Goal: Task Accomplishment & Management: Manage account settings

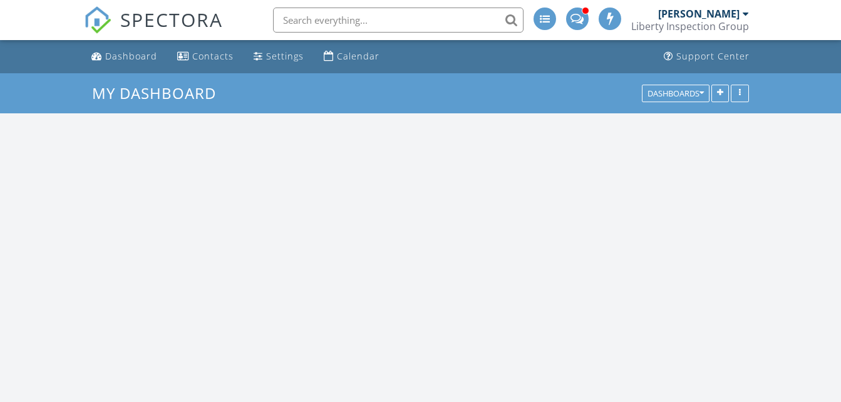
scroll to position [1034, 860]
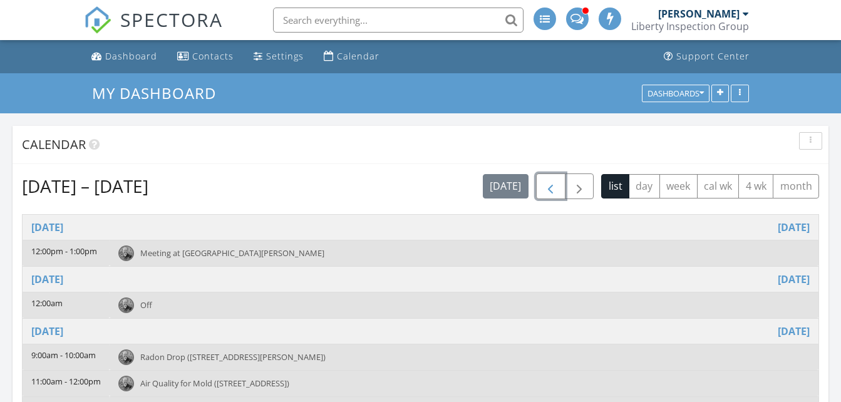
click at [554, 197] on button "button" at bounding box center [550, 186] width 29 height 26
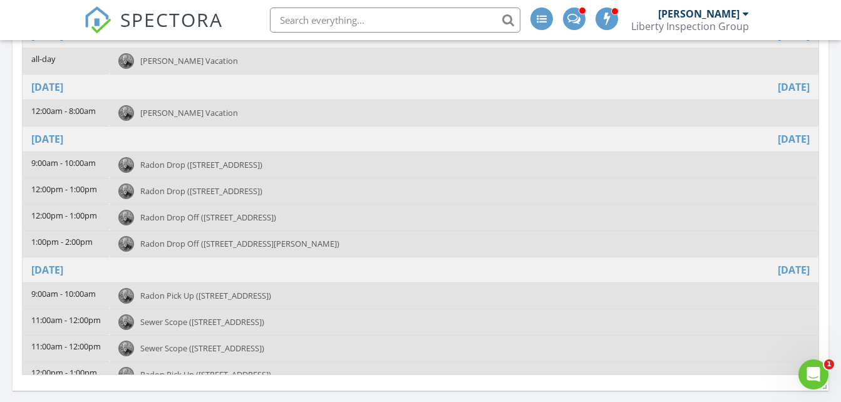
scroll to position [346, 0]
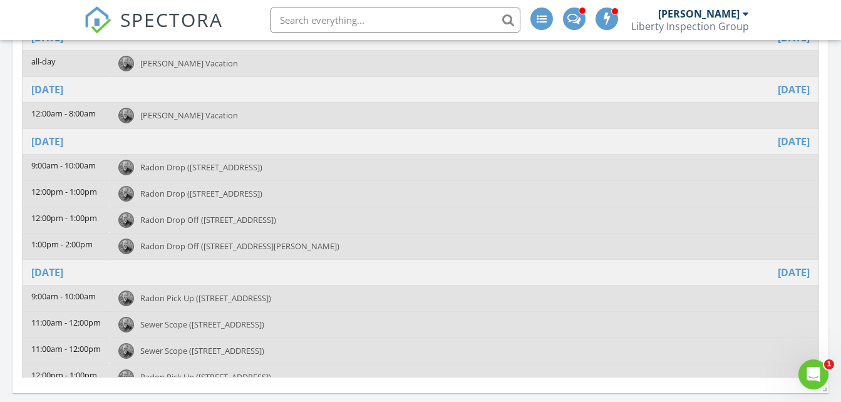
drag, startPoint x: 819, startPoint y: 176, endPoint x: 820, endPoint y: 217, distance: 41.4
click at [820, 217] on div "Aug 21 – 27, 2025 today list day week cal wk 4 wk month Time Event Thursday Aug…" at bounding box center [421, 102] width 816 height 569
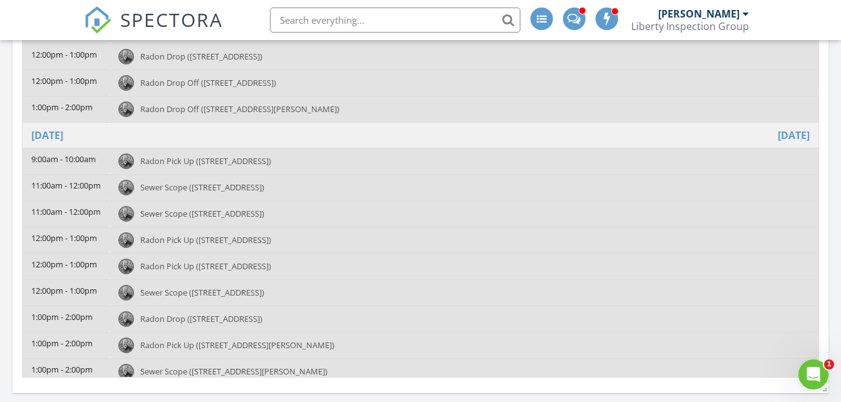
scroll to position [144, 0]
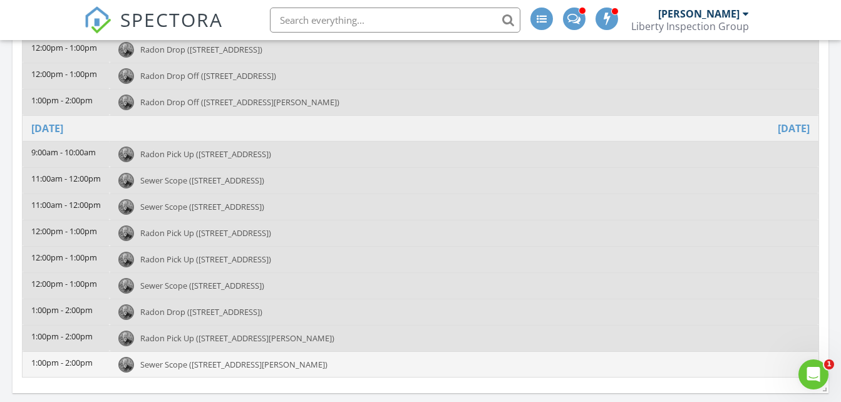
click at [258, 365] on span "Sewer Scope (371 Dawson St, Philadelphia)" at bounding box center [233, 364] width 187 height 11
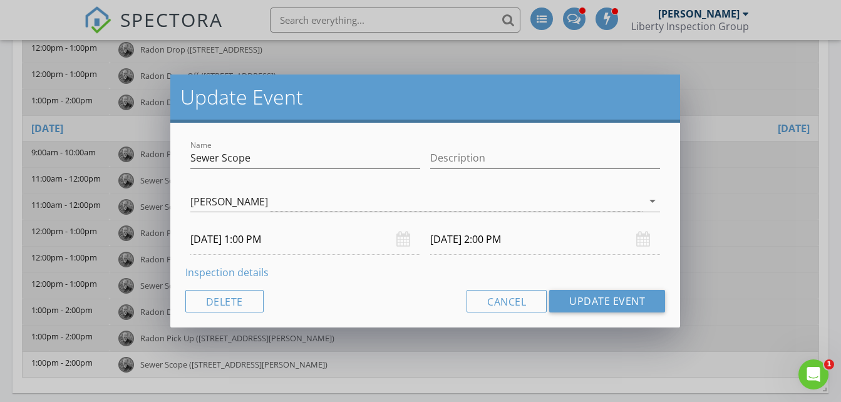
click at [241, 272] on link "Inspection details" at bounding box center [226, 273] width 83 height 14
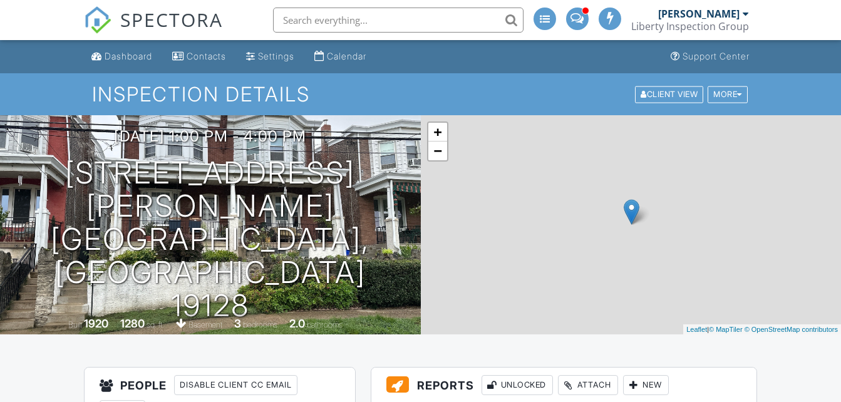
scroll to position [299, 0]
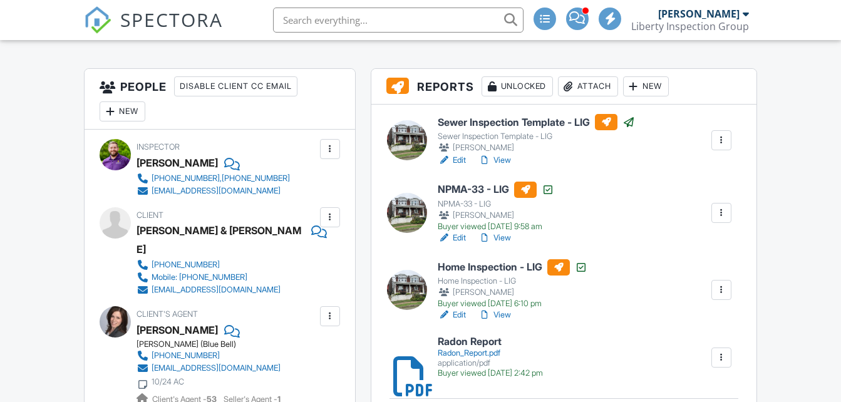
click at [501, 160] on link "View" at bounding box center [494, 160] width 33 height 13
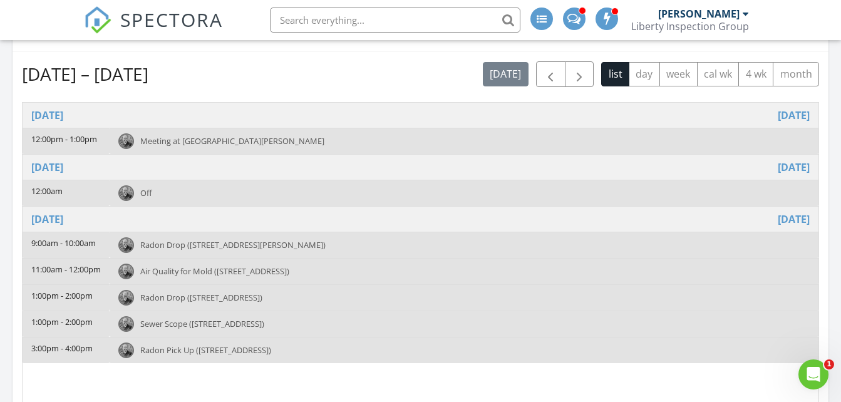
scroll to position [106, 0]
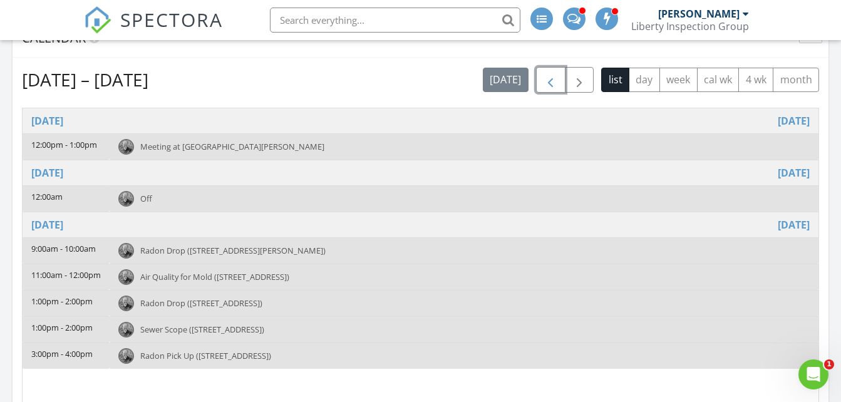
click at [552, 78] on span "button" at bounding box center [550, 80] width 15 height 15
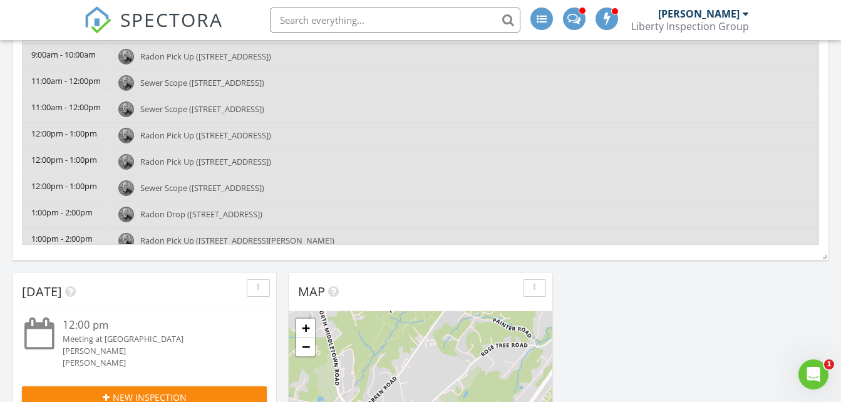
scroll to position [110, 0]
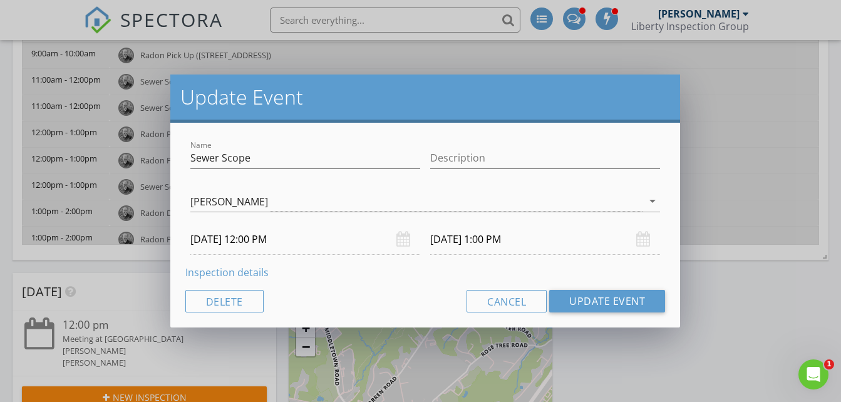
click at [207, 271] on link "Inspection details" at bounding box center [226, 273] width 83 height 14
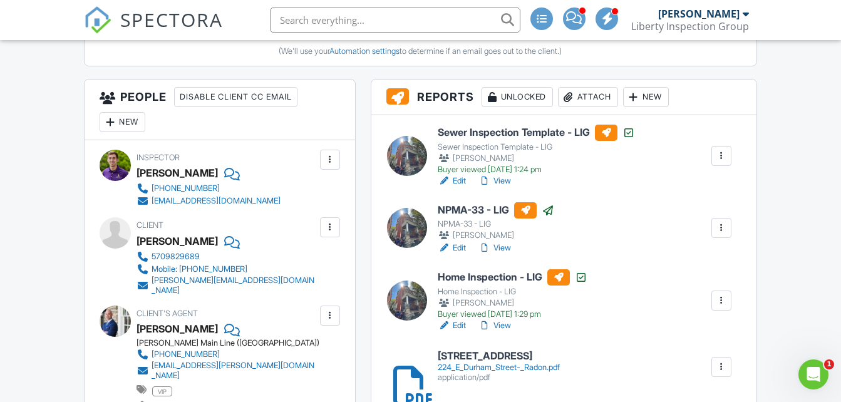
scroll to position [413, 0]
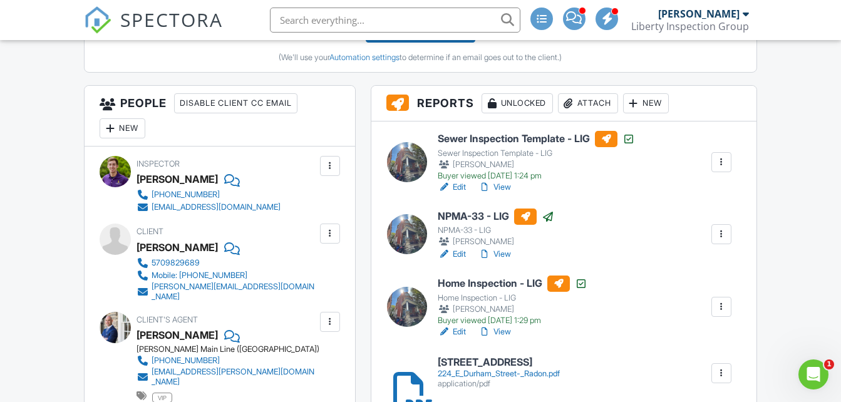
click at [502, 190] on link "View" at bounding box center [494, 187] width 33 height 13
